Goal: Information Seeking & Learning: Learn about a topic

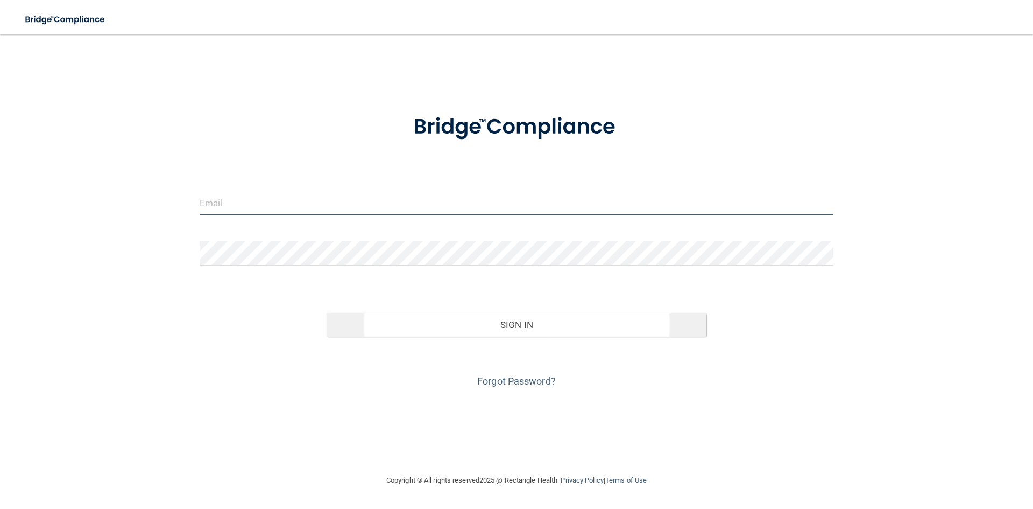
type input "[PERSON_NAME][EMAIL_ADDRESS][DOMAIN_NAME]"
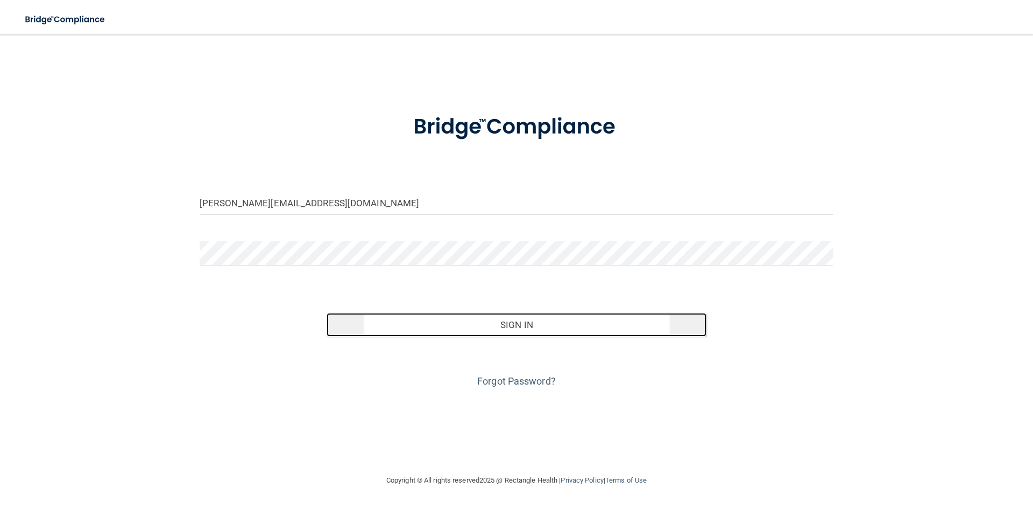
click at [409, 335] on button "Sign In" at bounding box center [517, 325] width 380 height 24
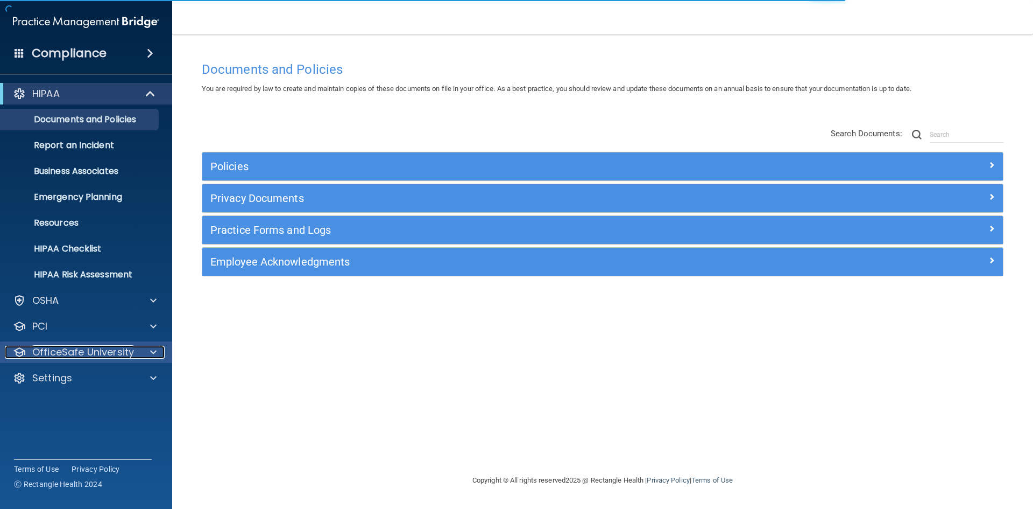
click at [102, 356] on p "OfficeSafe University" at bounding box center [83, 351] width 102 height 13
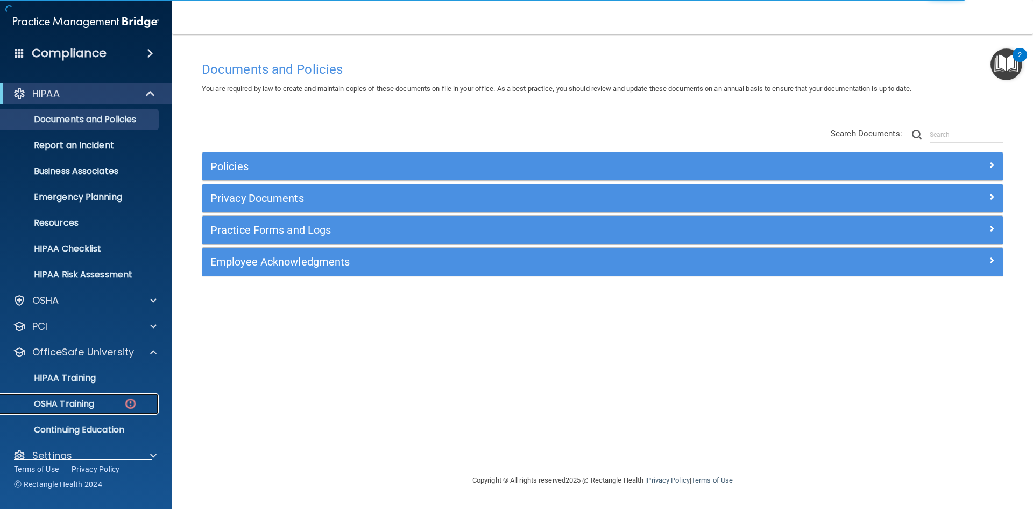
click at [114, 411] on link "OSHA Training" at bounding box center [74, 404] width 170 height 22
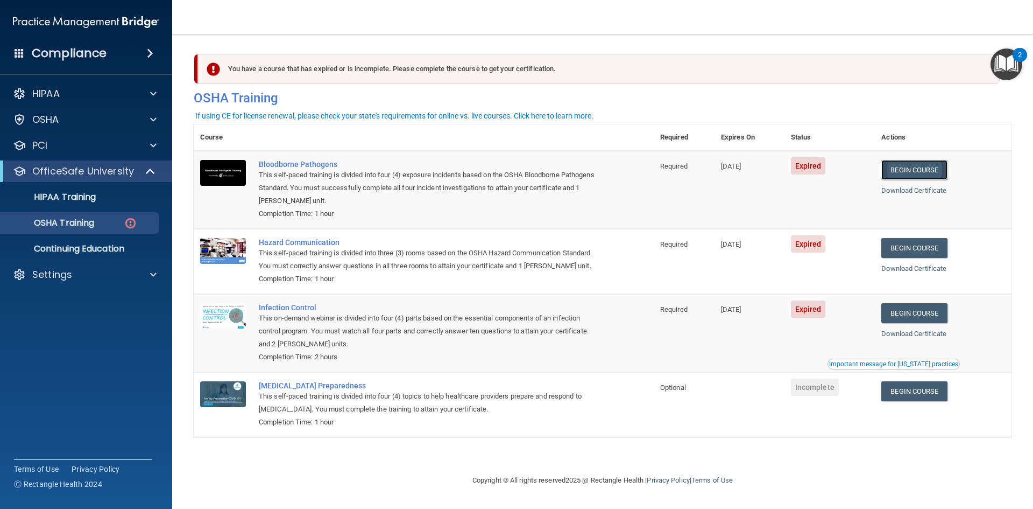
click at [930, 170] on link "Begin Course" at bounding box center [914, 170] width 66 height 20
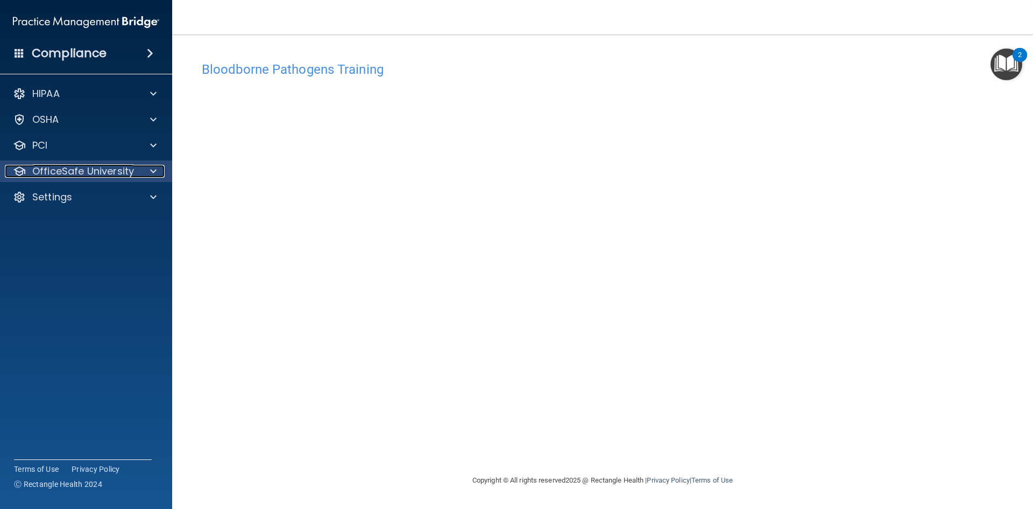
click at [157, 174] on div at bounding box center [151, 171] width 27 height 13
click at [152, 181] on div "OfficeSafe University" at bounding box center [86, 171] width 173 height 22
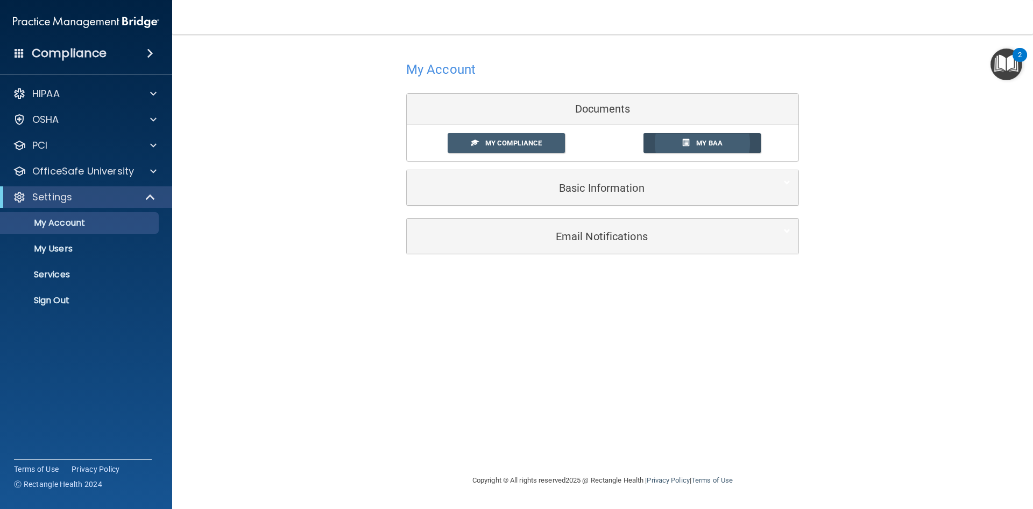
click at [707, 138] on link "My BAA" at bounding box center [703, 143] width 118 height 20
click at [521, 142] on span "My Compliance" at bounding box center [513, 143] width 57 height 8
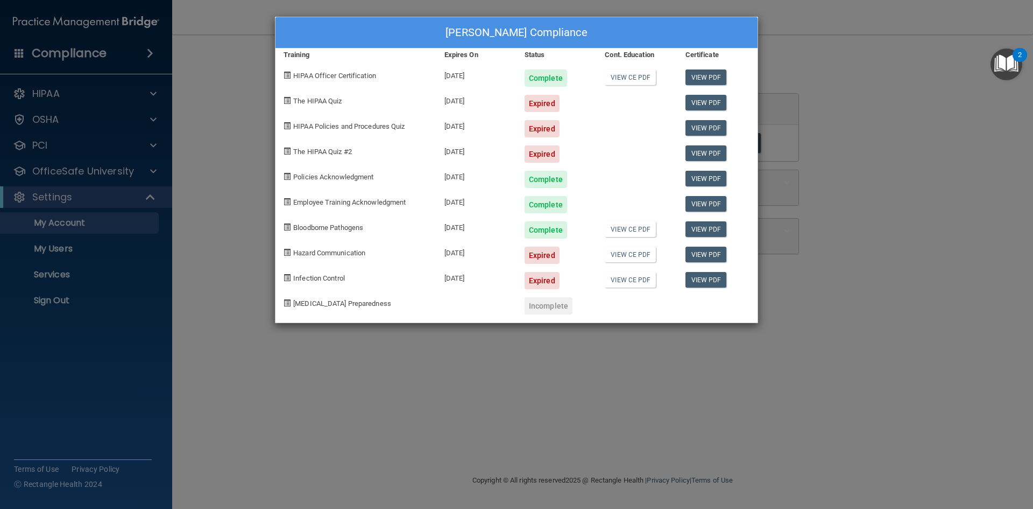
click at [551, 104] on div "Expired" at bounding box center [542, 103] width 35 height 17
click at [751, 402] on div "Karen Bravo's Compliance Training Expires On Status Cont. Education Certificate…" at bounding box center [516, 254] width 1033 height 509
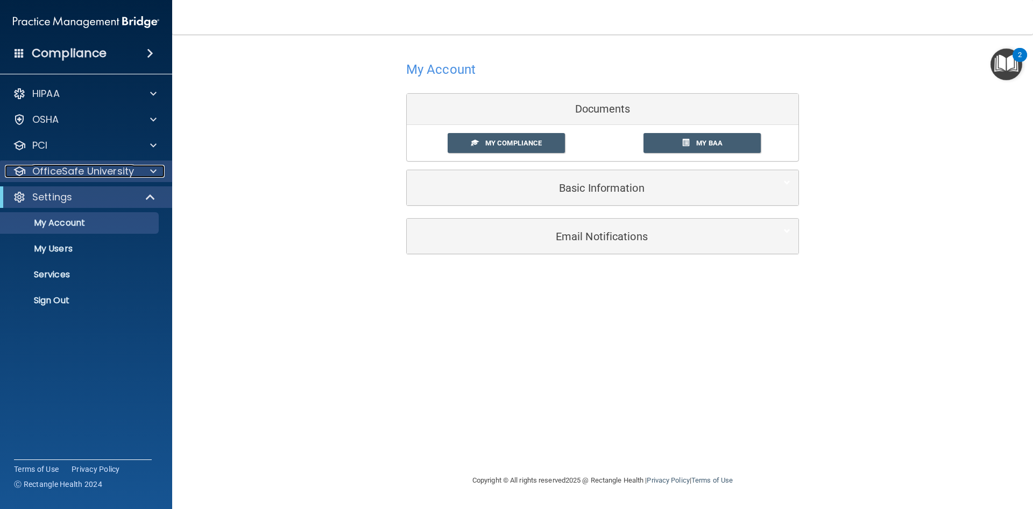
click at [83, 176] on p "OfficeSafe University" at bounding box center [83, 171] width 102 height 13
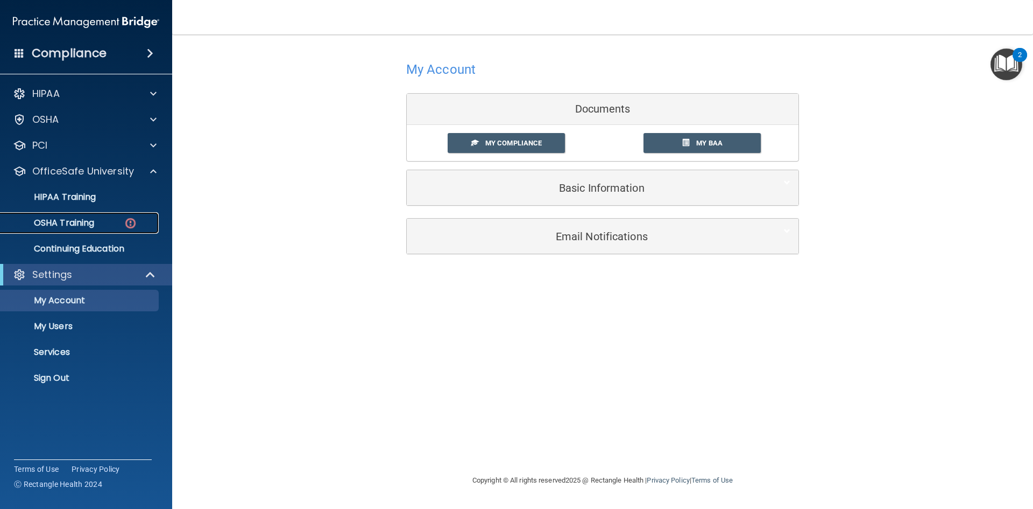
click at [94, 229] on link "OSHA Training" at bounding box center [74, 223] width 170 height 22
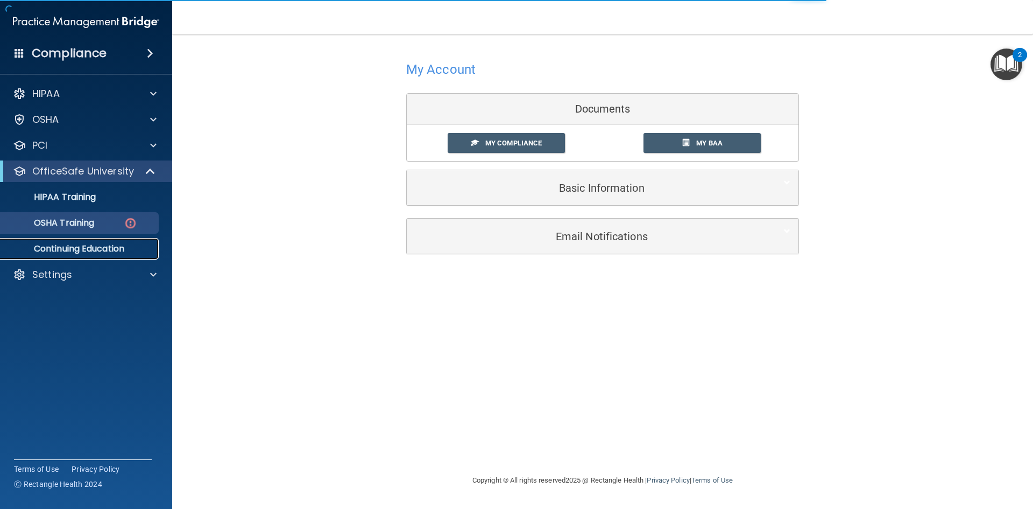
click at [93, 249] on p "Continuing Education" at bounding box center [80, 248] width 147 height 11
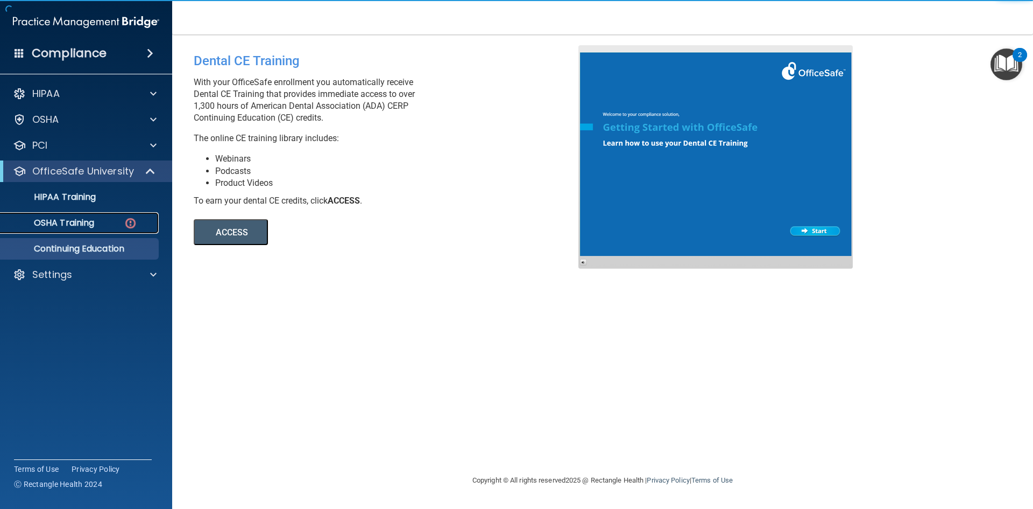
click at [86, 226] on p "OSHA Training" at bounding box center [50, 222] width 87 height 11
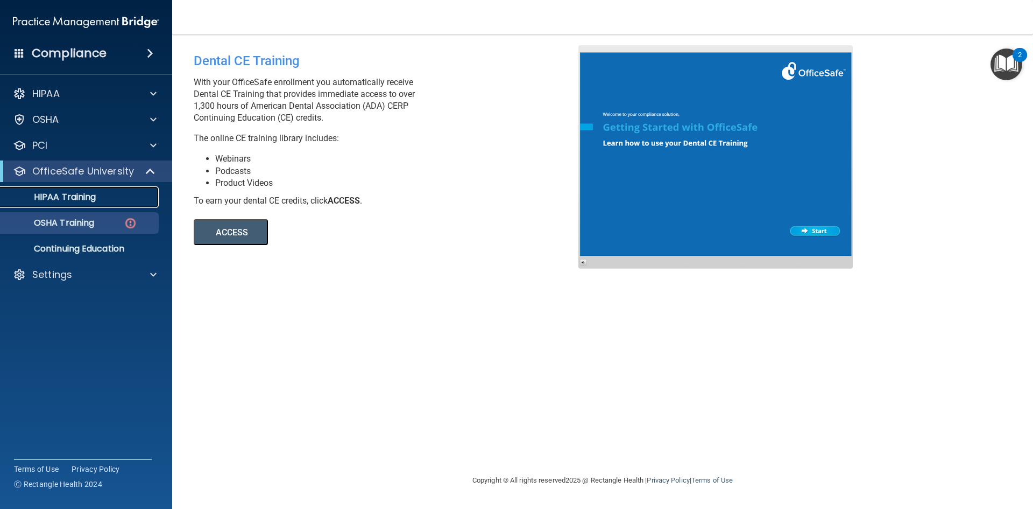
click at [91, 203] on link "HIPAA Training" at bounding box center [74, 197] width 170 height 22
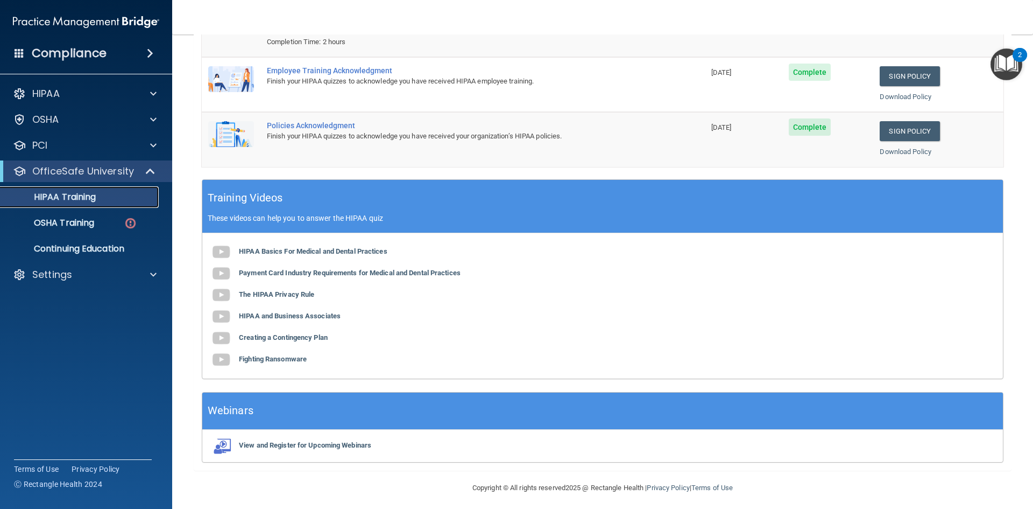
scroll to position [203, 0]
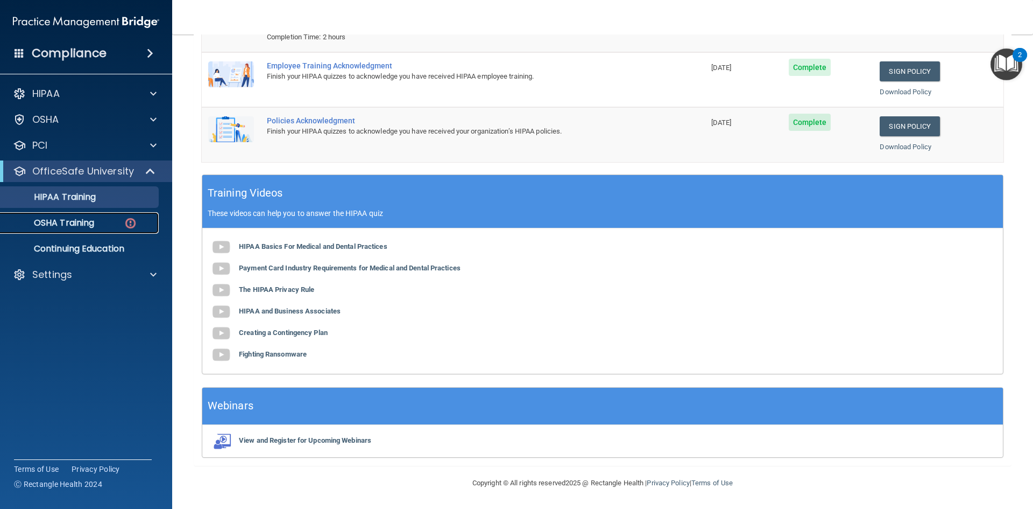
click at [113, 221] on div "OSHA Training" at bounding box center [80, 222] width 147 height 11
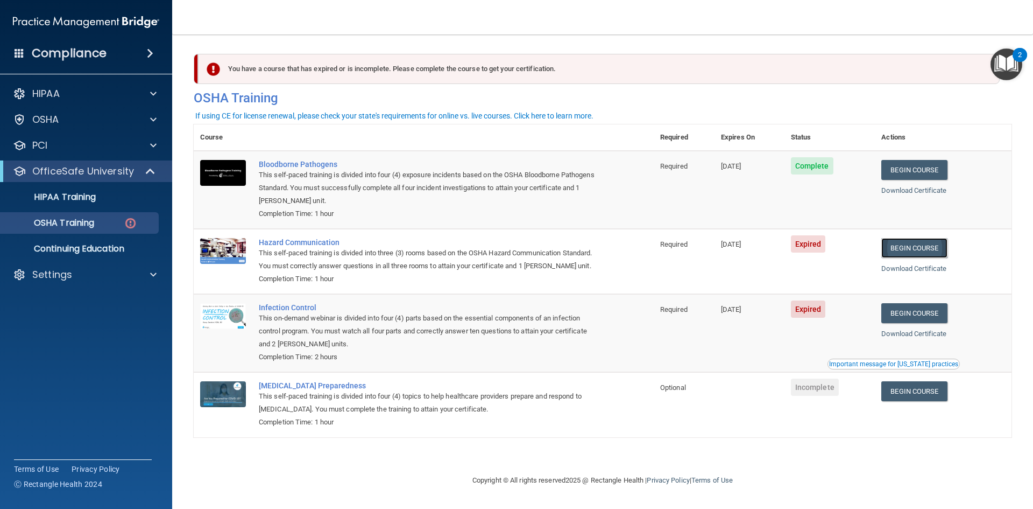
click at [929, 252] on link "Begin Course" at bounding box center [914, 248] width 66 height 20
